Goal: Task Accomplishment & Management: Use online tool/utility

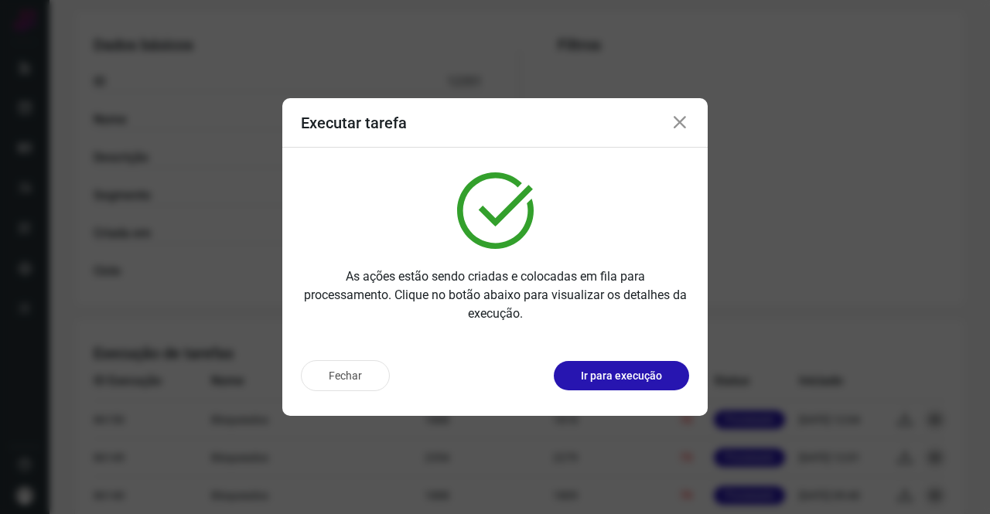
click at [680, 123] on icon at bounding box center [679, 123] width 19 height 19
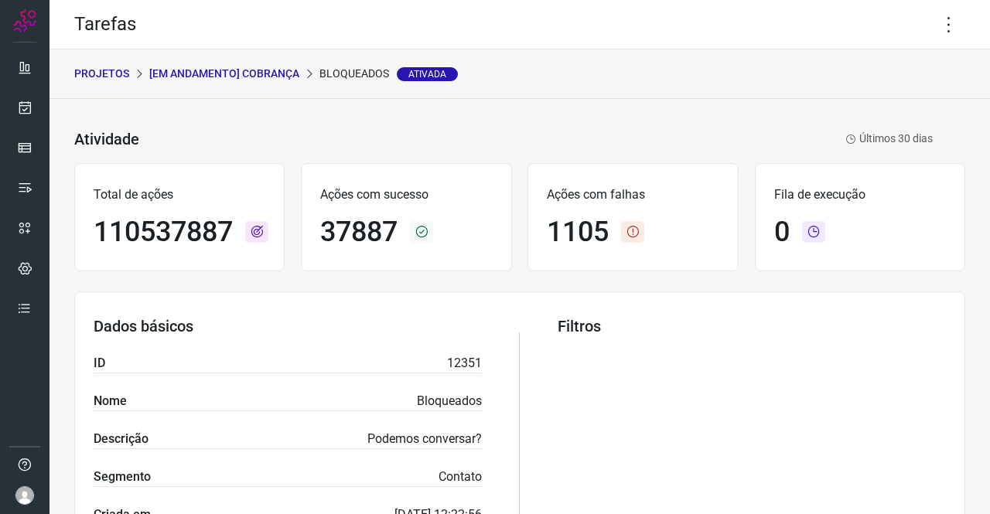
click at [205, 75] on p "[Em andamento] COBRANÇA" at bounding box center [224, 74] width 150 height 16
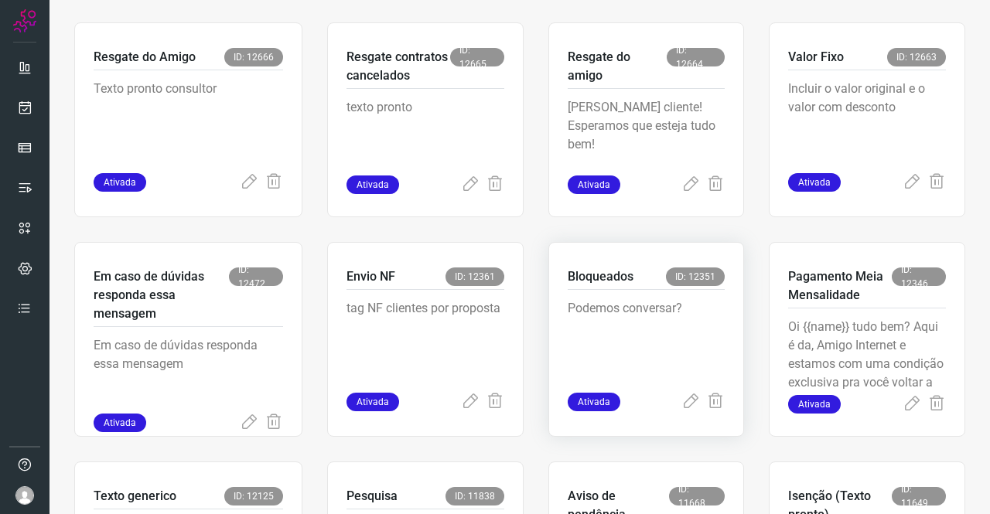
scroll to position [541, 0]
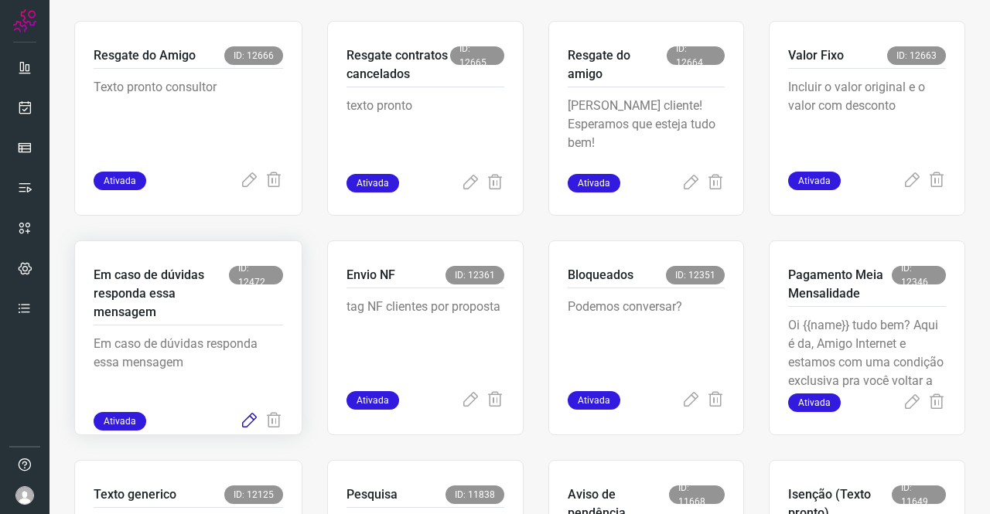
click at [247, 422] on icon at bounding box center [249, 421] width 19 height 19
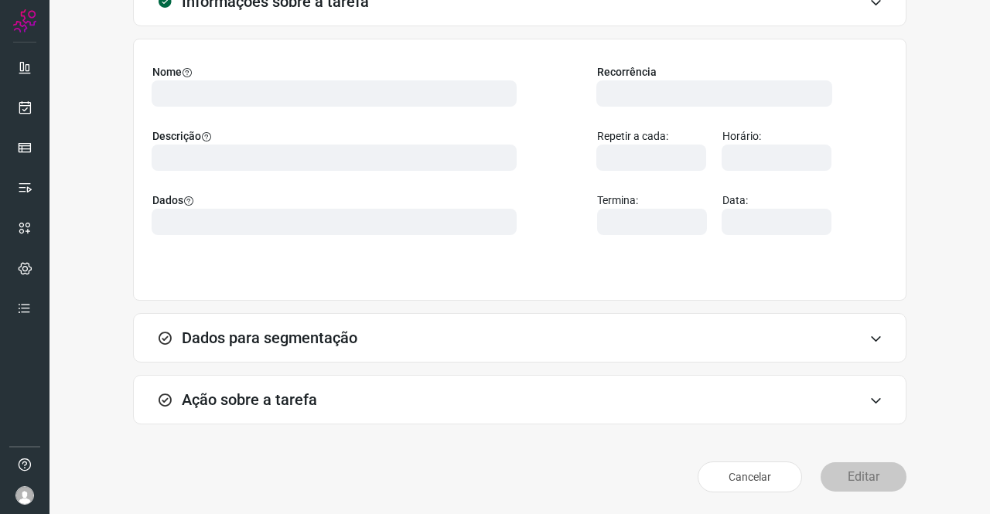
scroll to position [89, 0]
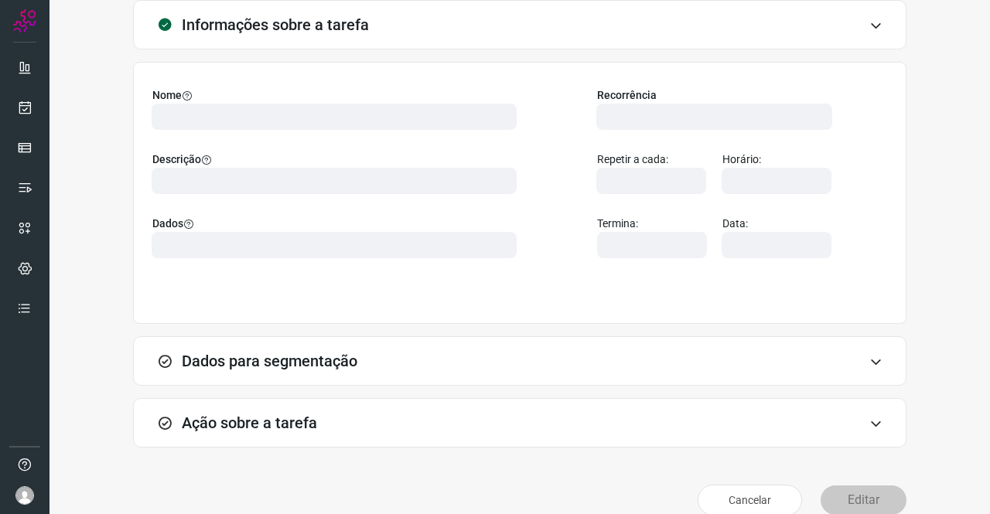
type input "569901"
type input "439047"
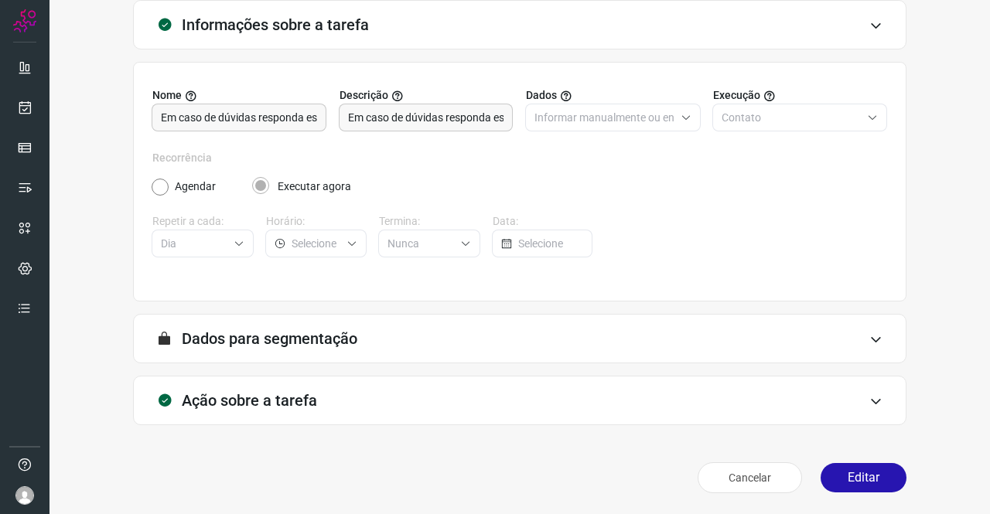
click at [285, 397] on h3 "Ação sobre a tarefa" at bounding box center [249, 400] width 135 height 19
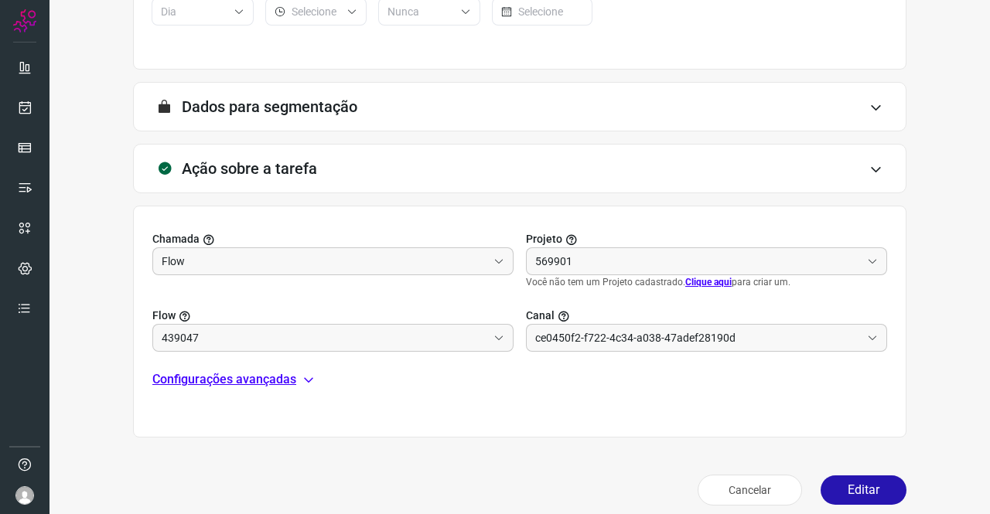
click at [211, 376] on p "Configurações avançadas" at bounding box center [224, 379] width 144 height 19
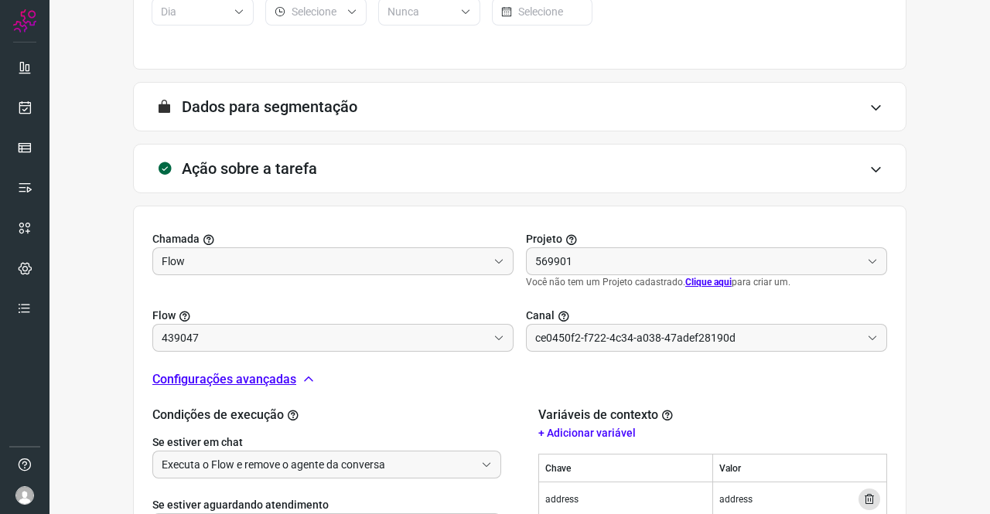
scroll to position [524, 0]
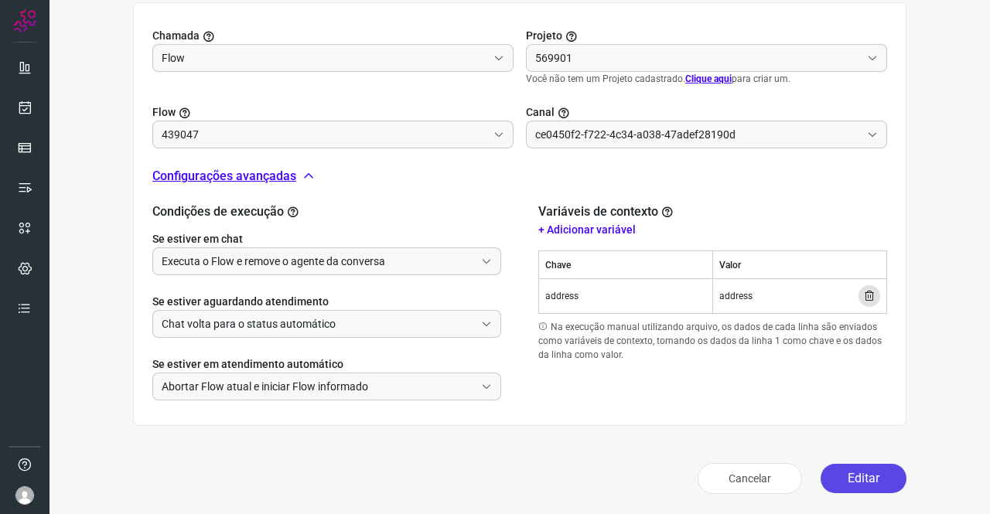
type input "Amigo 0800"
click at [860, 480] on button "Editar" at bounding box center [863, 478] width 86 height 29
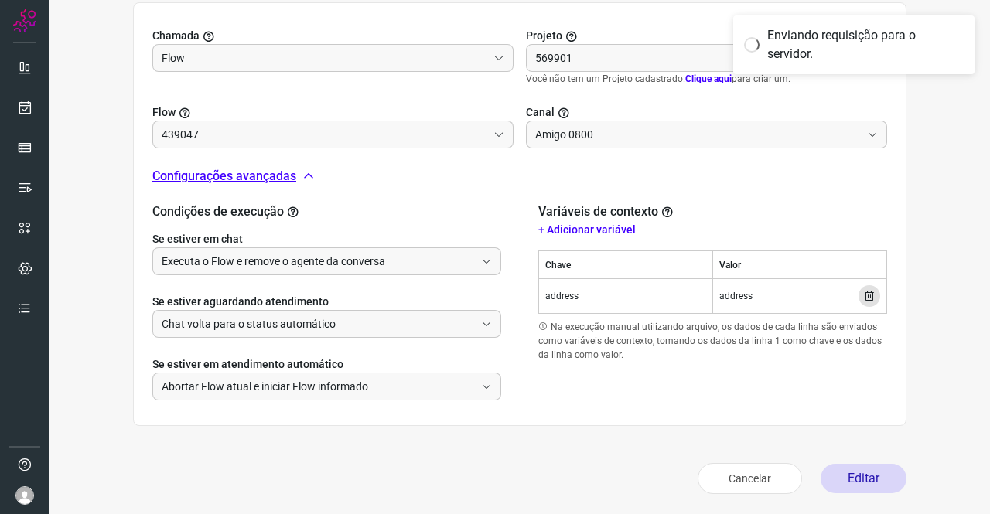
type input "Texto generico"
type input "Cobrança"
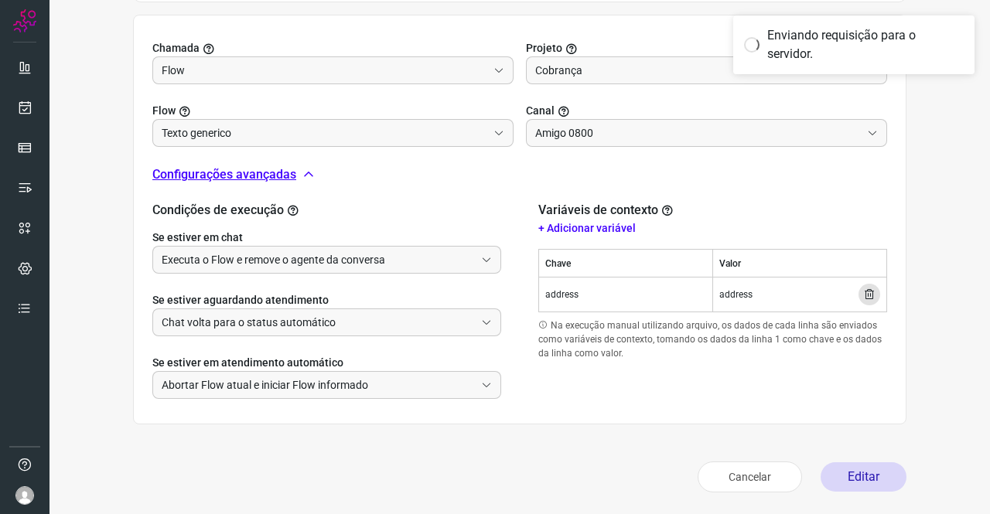
scroll to position [510, 0]
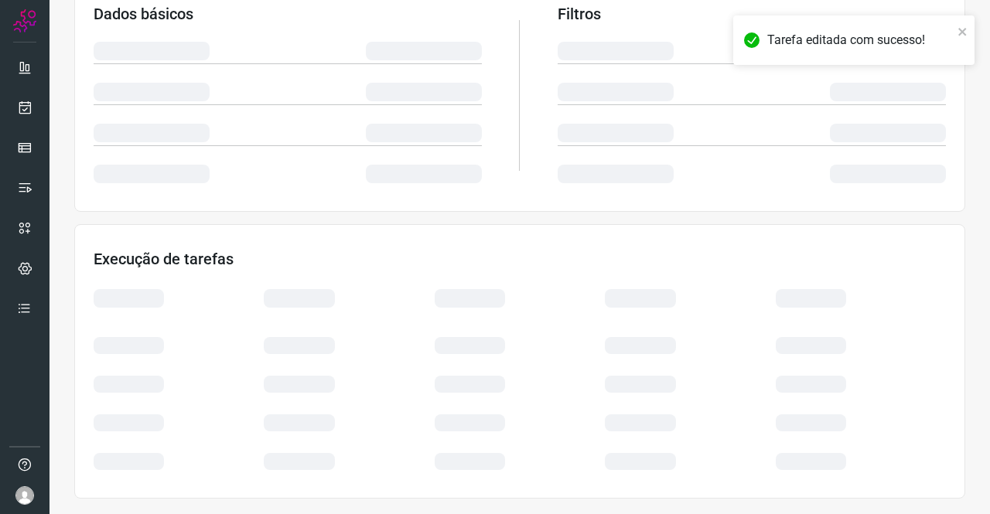
scroll to position [281, 0]
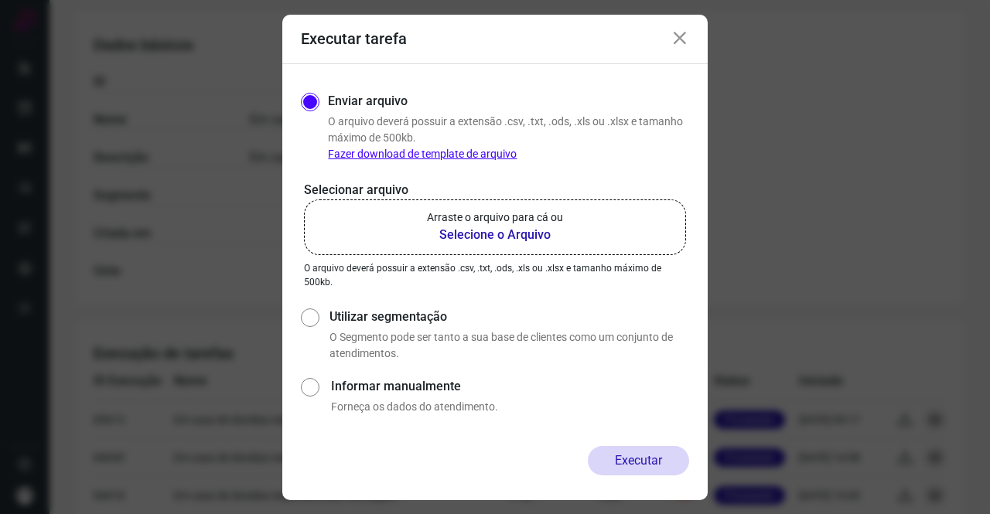
click at [488, 235] on b "Selecione o Arquivo" at bounding box center [495, 235] width 136 height 19
click at [0, 0] on input "Arraste o arquivo para cá ou Selecione o Arquivo" at bounding box center [0, 0] width 0 height 0
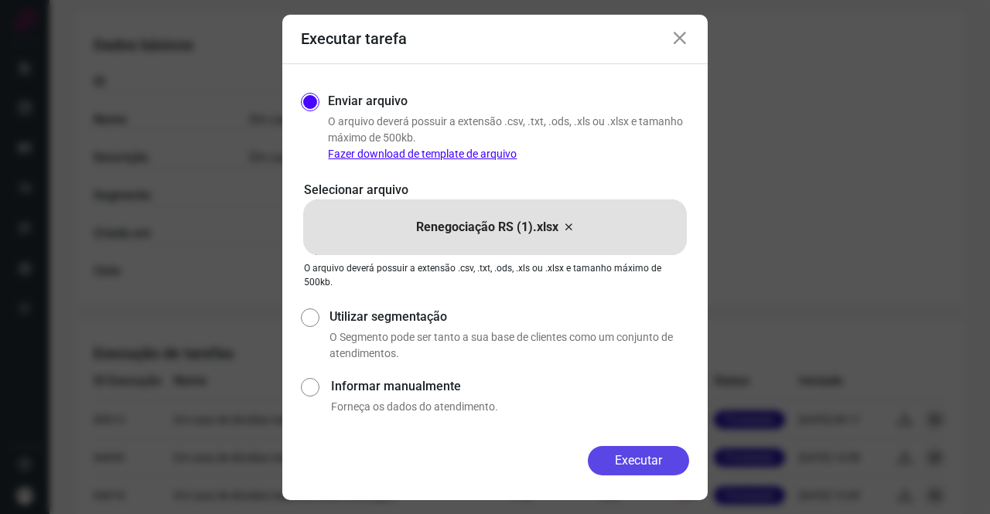
click at [646, 463] on button "Executar" at bounding box center [638, 460] width 101 height 29
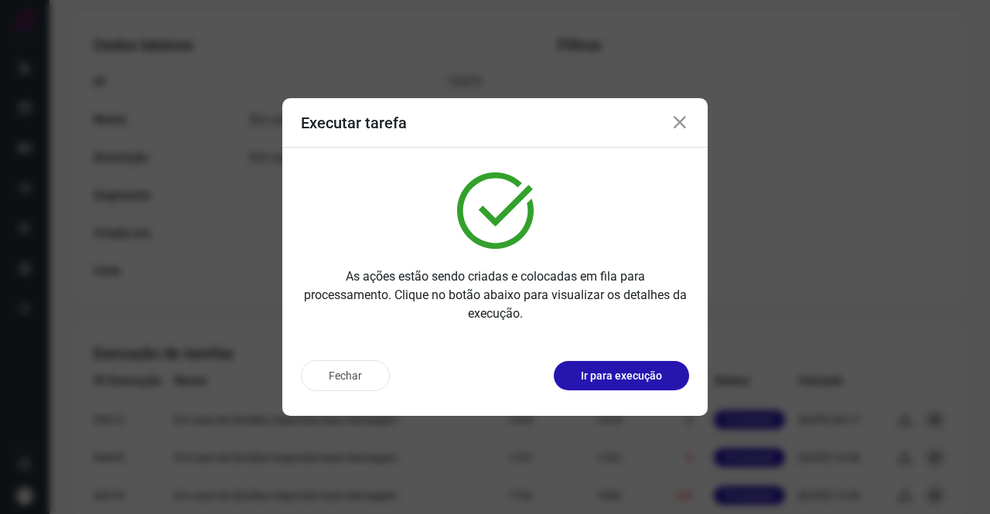
click at [690, 121] on div "Executar tarefa" at bounding box center [494, 122] width 425 height 49
click at [683, 128] on icon at bounding box center [679, 123] width 19 height 19
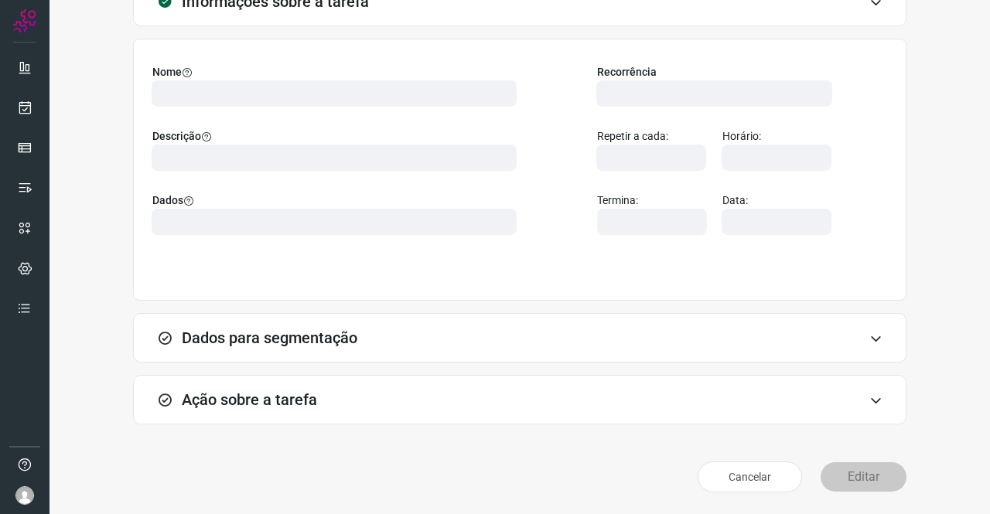
scroll to position [89, 0]
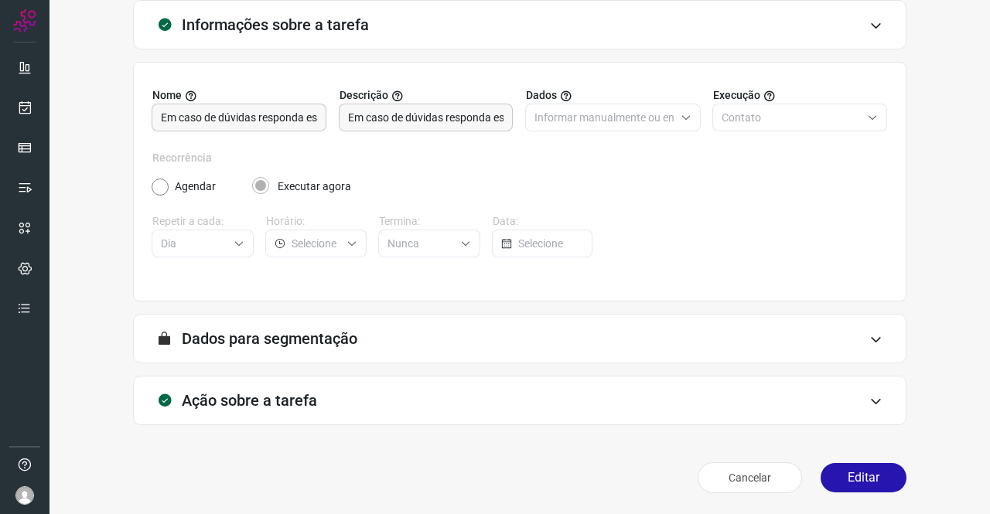
type input "Amigo 0800"
click at [283, 391] on h3 "Ação sobre a tarefa" at bounding box center [249, 400] width 135 height 19
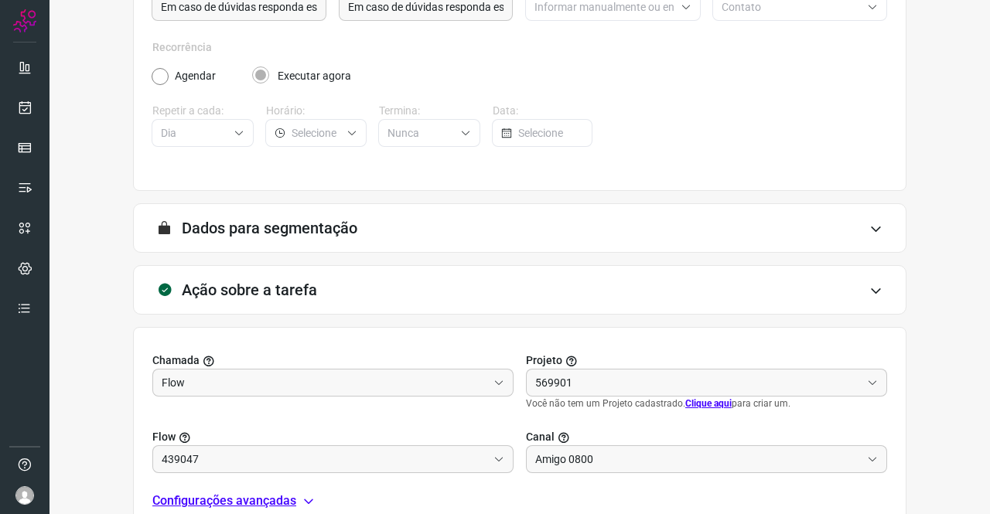
scroll to position [321, 0]
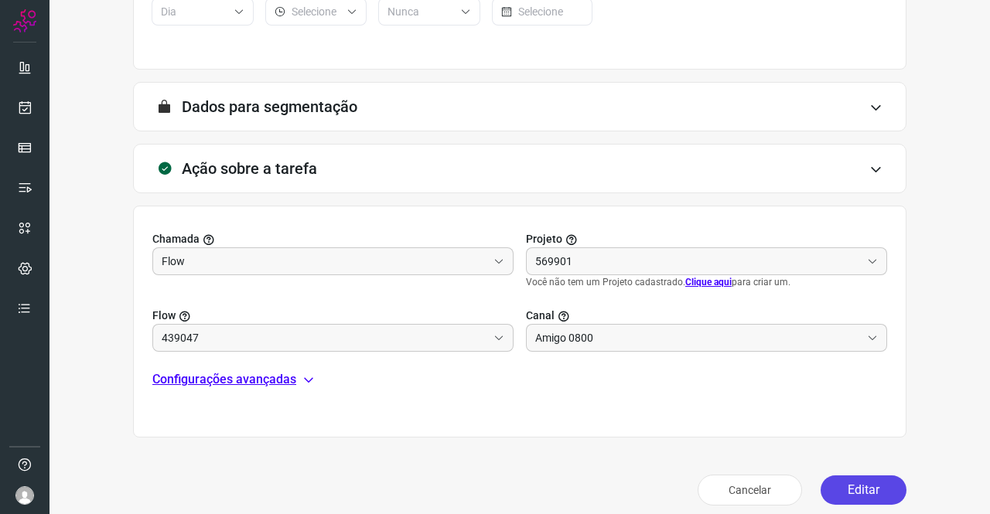
click at [842, 480] on button "Editar" at bounding box center [863, 489] width 86 height 29
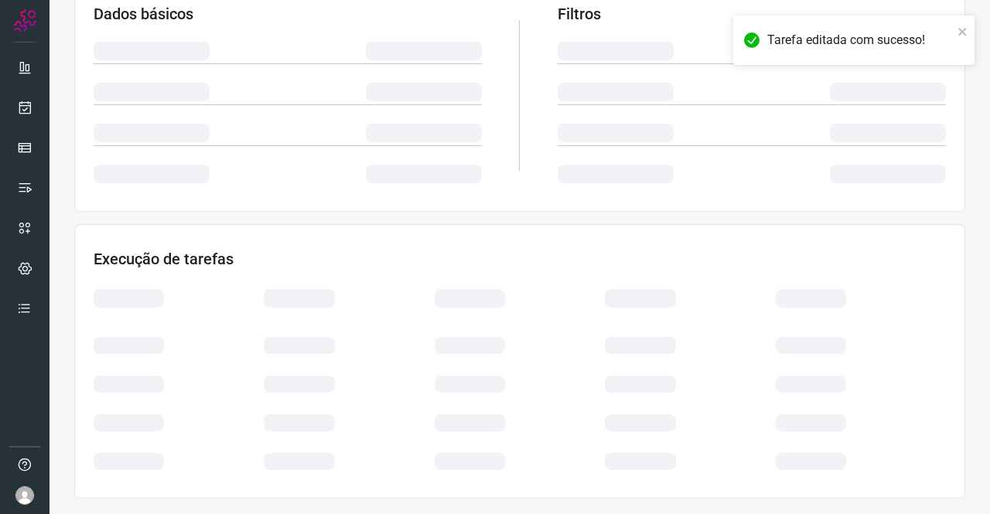
scroll to position [281, 0]
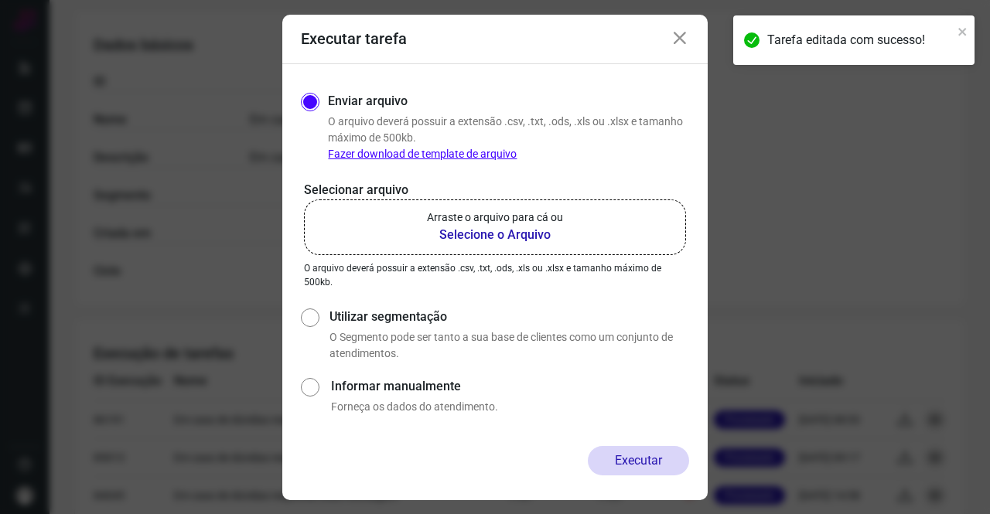
click at [547, 234] on b "Selecione o Arquivo" at bounding box center [495, 235] width 136 height 19
click at [0, 0] on input "Arraste o arquivo para cá ou Selecione o Arquivo" at bounding box center [0, 0] width 0 height 0
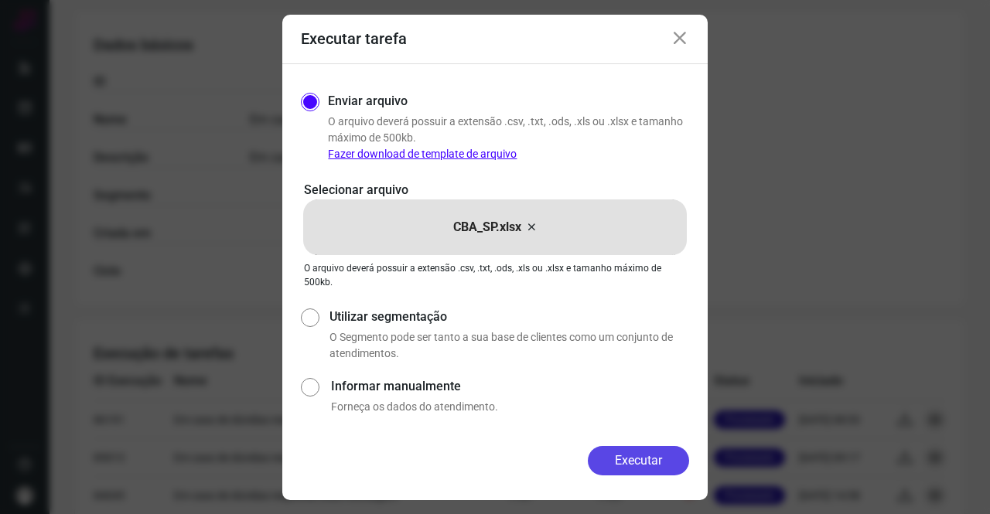
click at [614, 448] on button "Executar" at bounding box center [638, 460] width 101 height 29
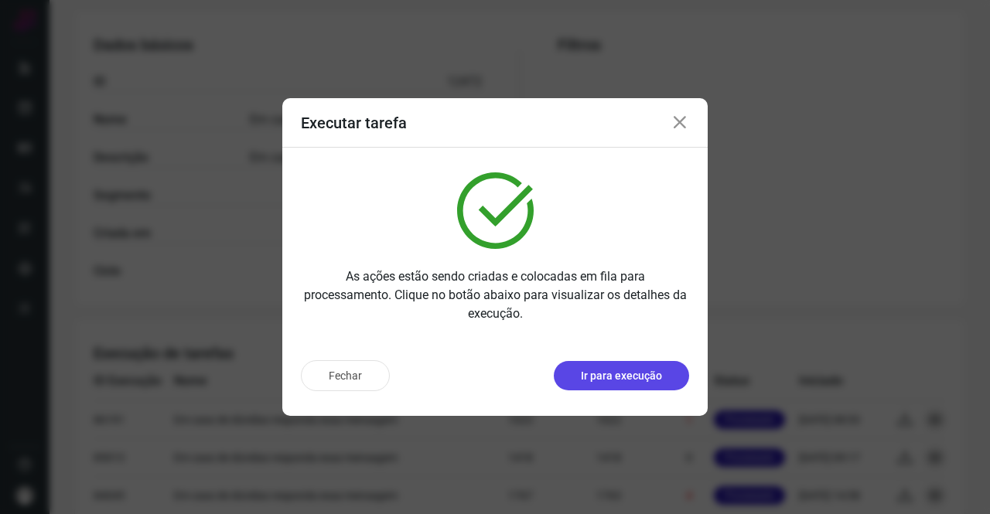
click at [656, 378] on p "Ir para execução" at bounding box center [621, 376] width 81 height 16
click at [628, 383] on p "Ir para execução" at bounding box center [621, 376] width 81 height 16
